Goal: Browse casually

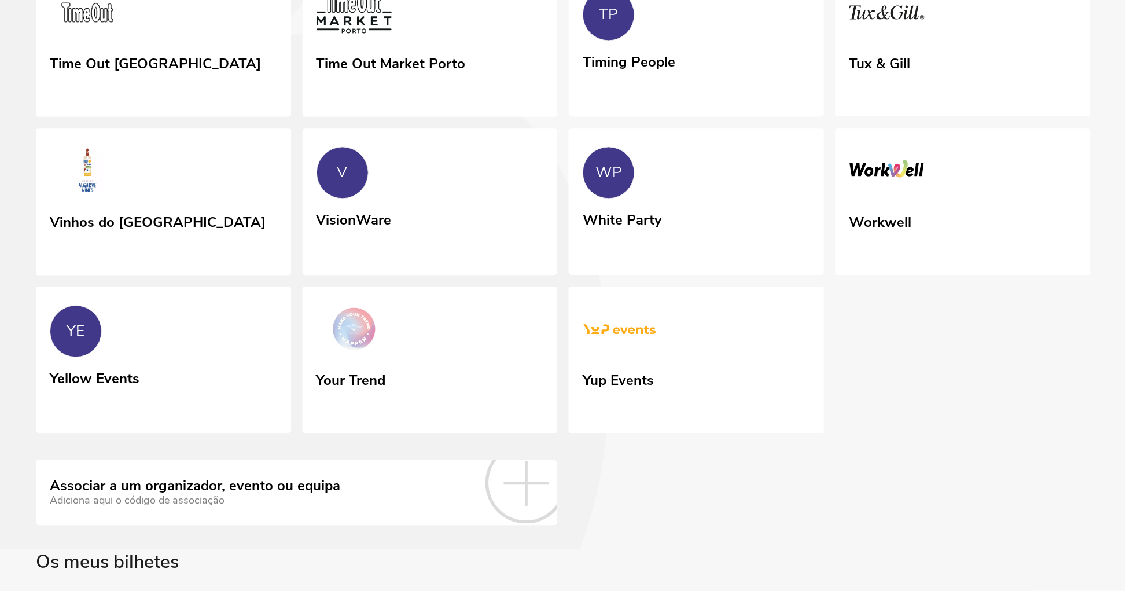
scroll to position [4310, 0]
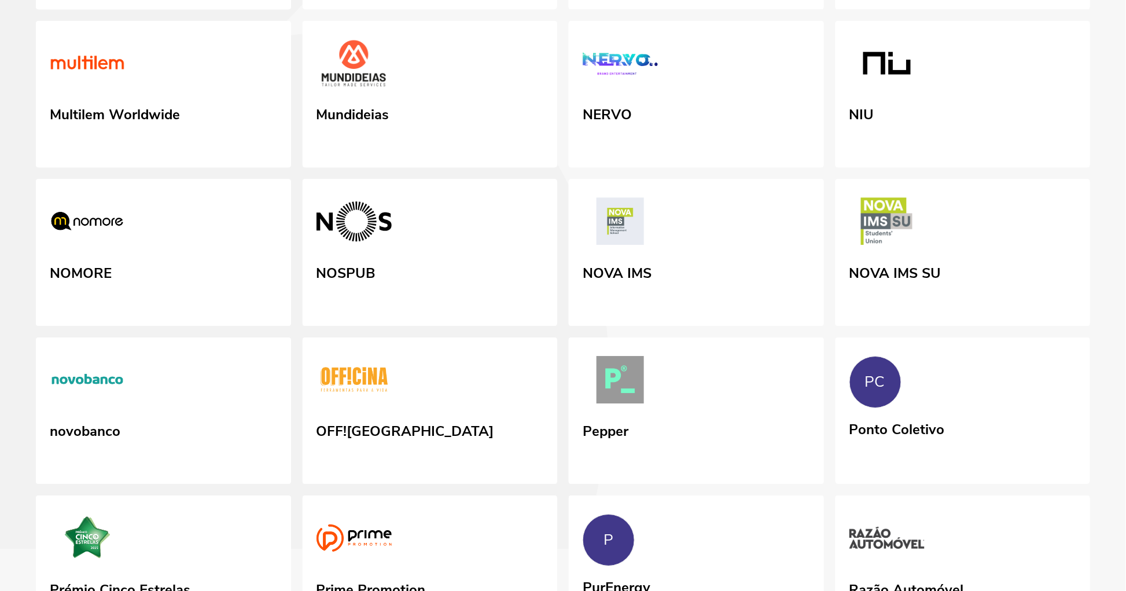
scroll to position [2958, 0]
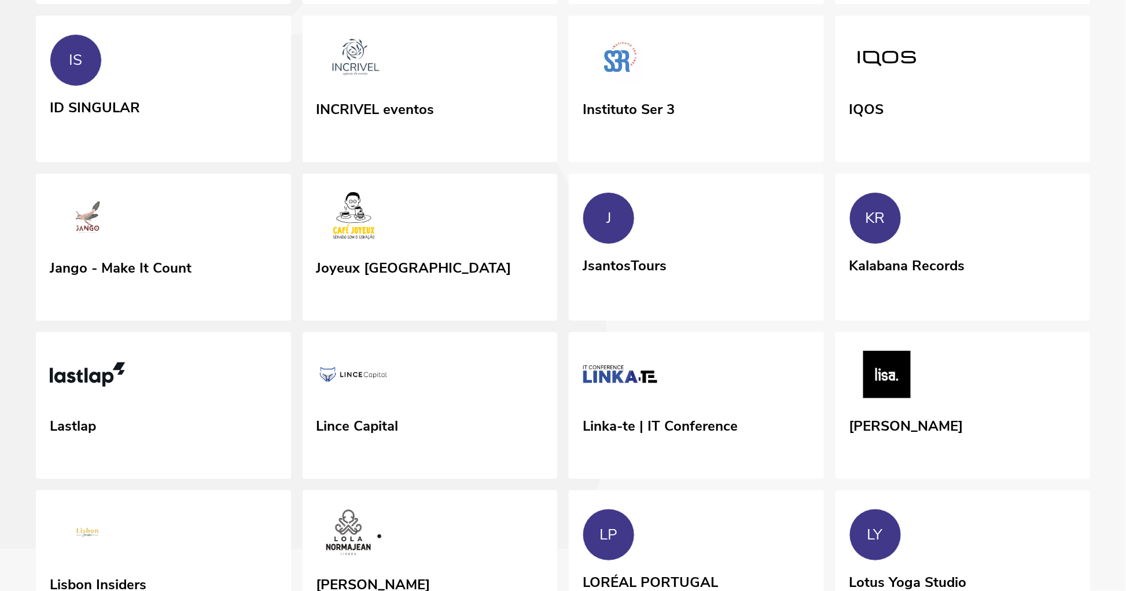
scroll to position [1695, 0]
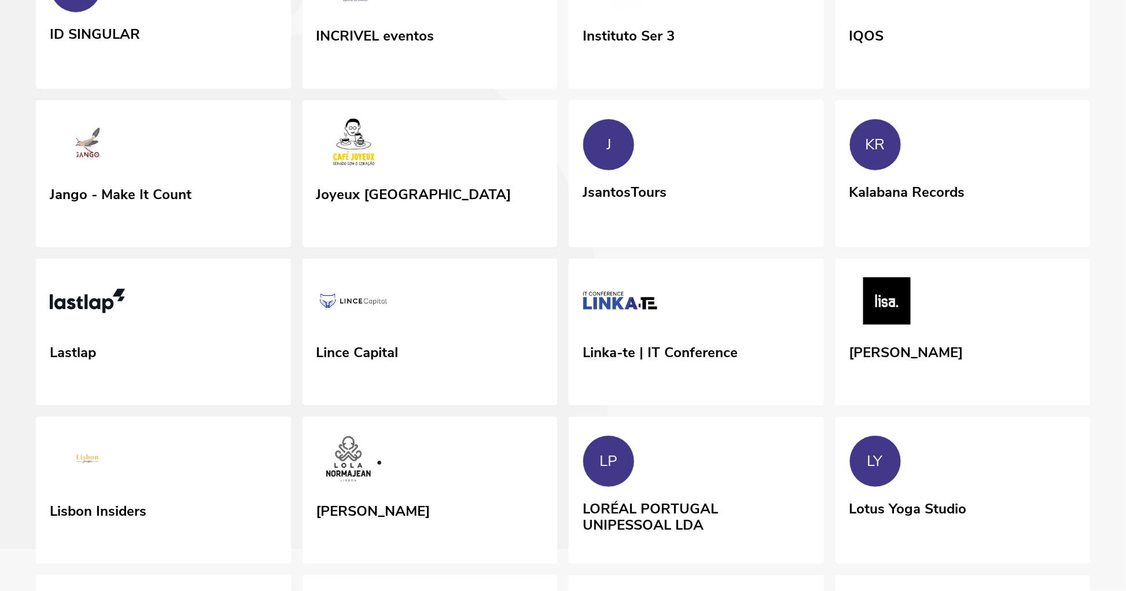
scroll to position [1772, 0]
